Goal: Information Seeking & Learning: Learn about a topic

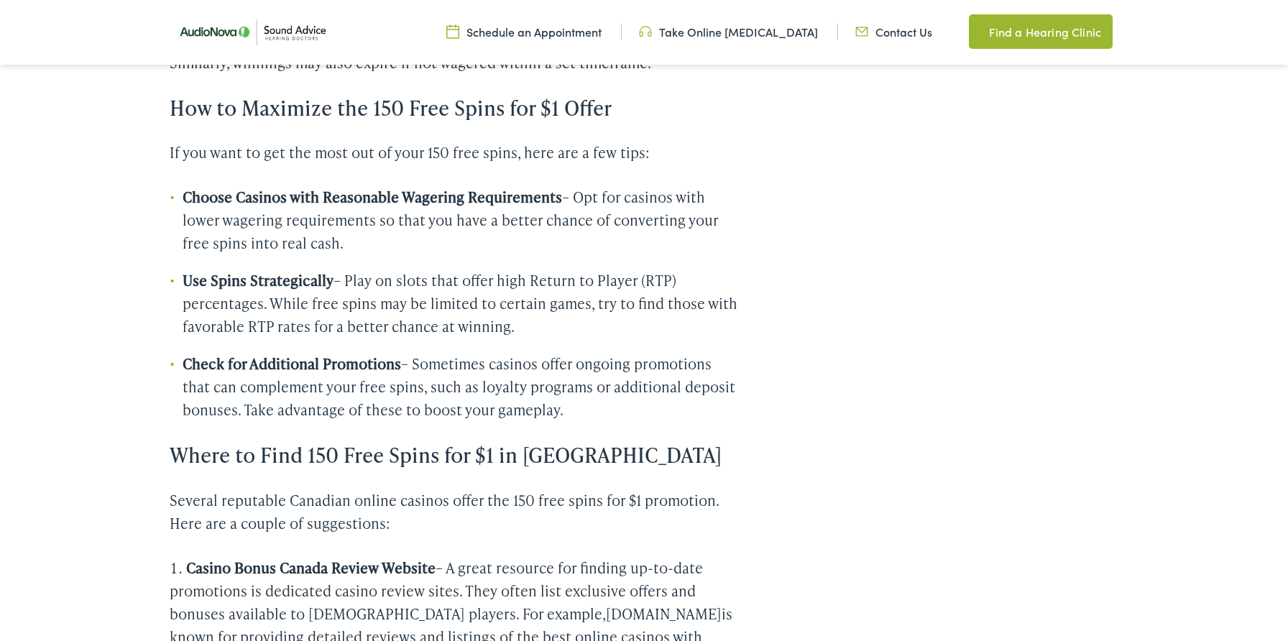
scroll to position [2191, 0]
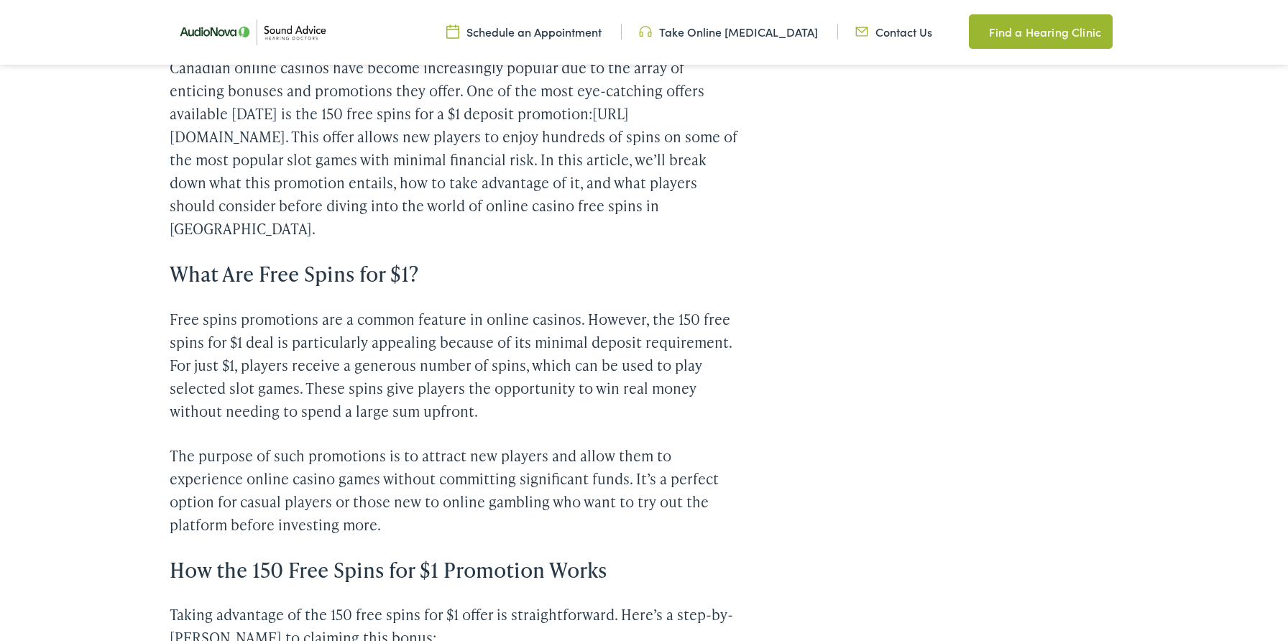
scroll to position [452, 0]
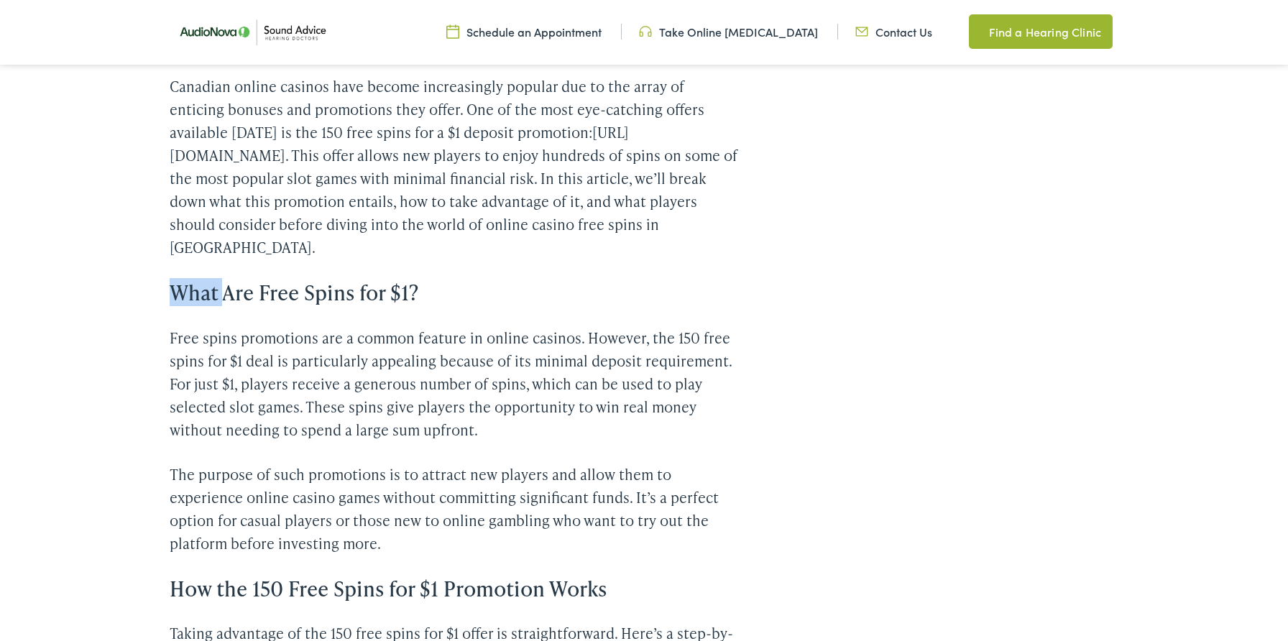
copy h3 "What"
drag, startPoint x: 169, startPoint y: 224, endPoint x: 223, endPoint y: 224, distance: 53.9
click at [223, 280] on h3 "What Are Free Spins for $1?" at bounding box center [454, 292] width 569 height 24
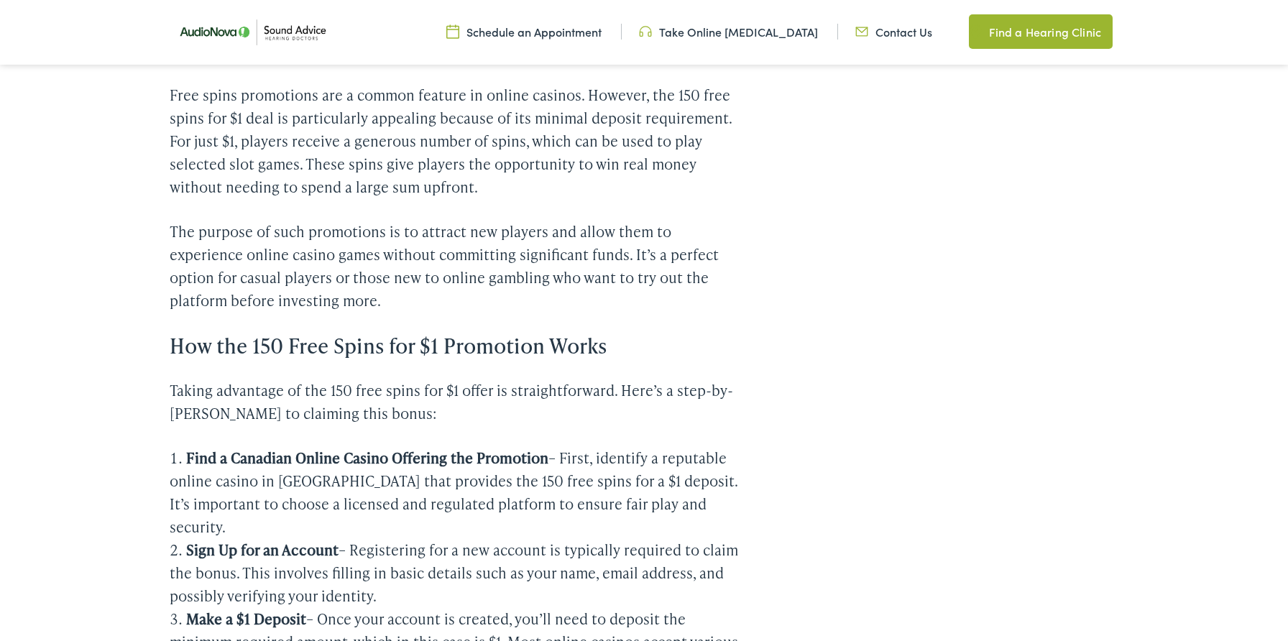
scroll to position [743, 0]
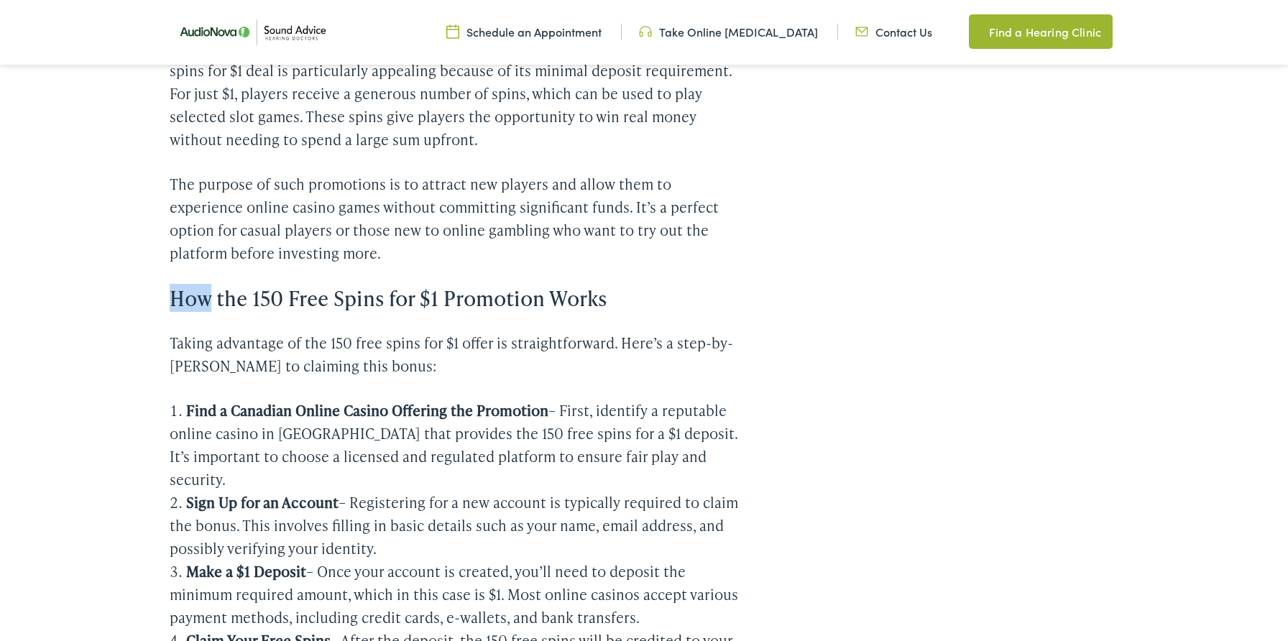
drag, startPoint x: 163, startPoint y: 224, endPoint x: 208, endPoint y: 224, distance: 44.6
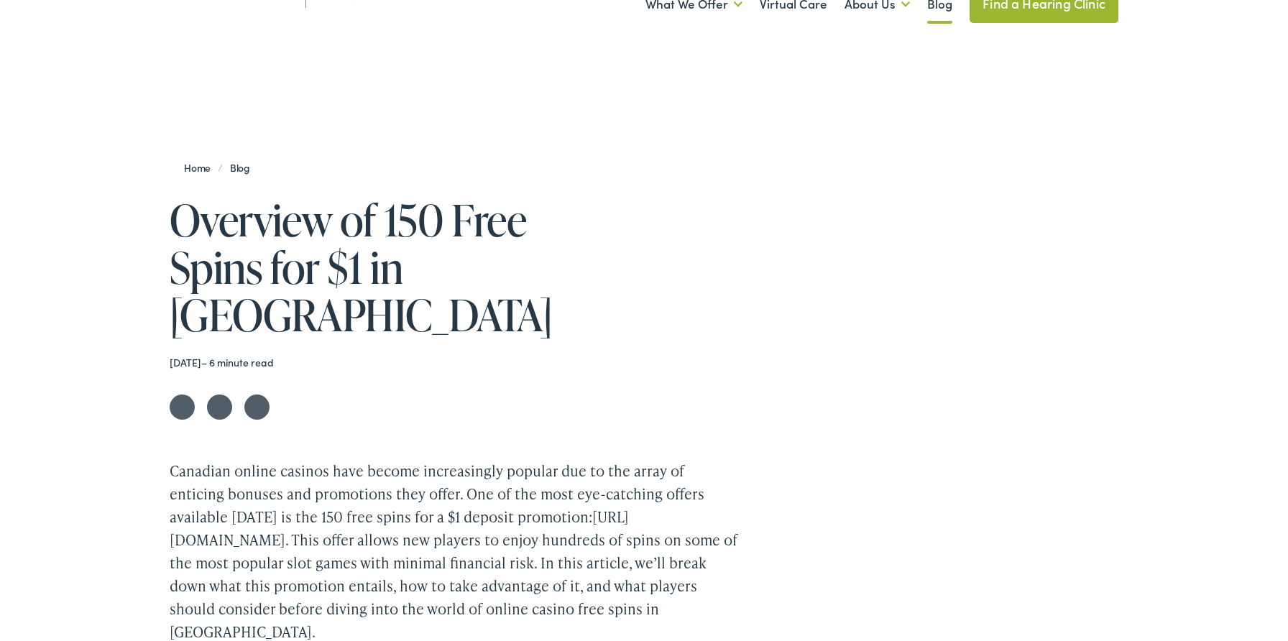
scroll to position [0, 0]
